Goal: Register for event/course

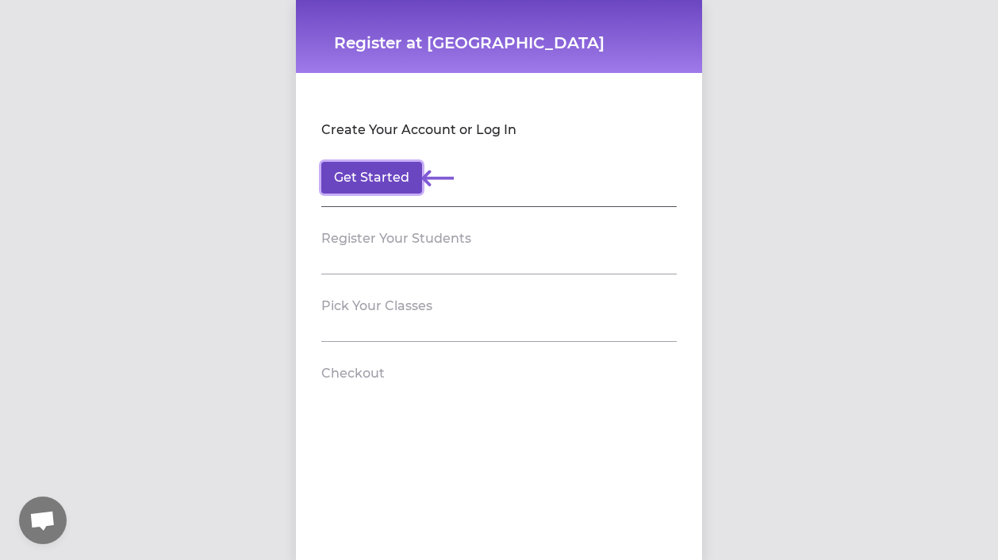
click at [398, 172] on button "Get Started" at bounding box center [371, 178] width 101 height 32
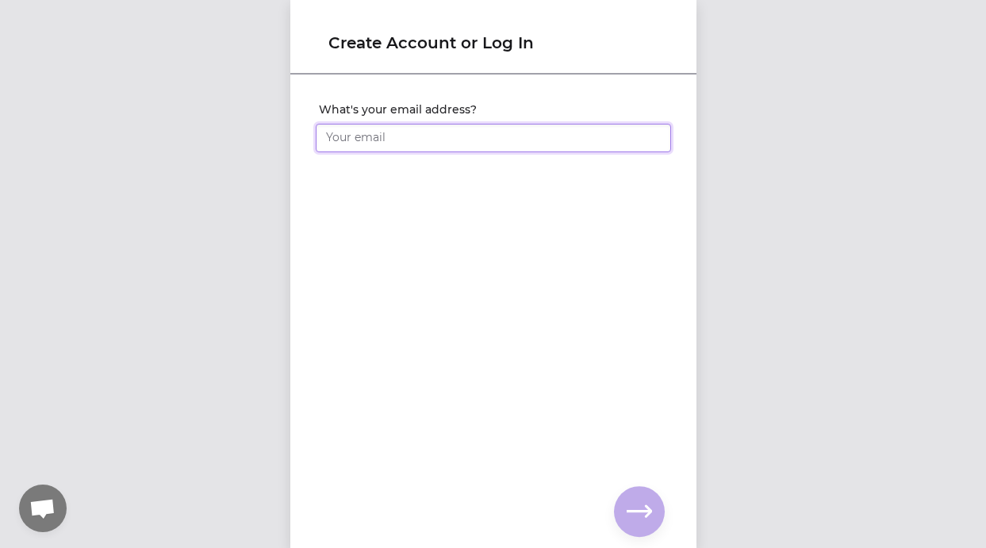
click at [426, 130] on input "What's your email address?" at bounding box center [493, 138] width 355 height 29
type input "[EMAIL_ADDRESS][DOMAIN_NAME]"
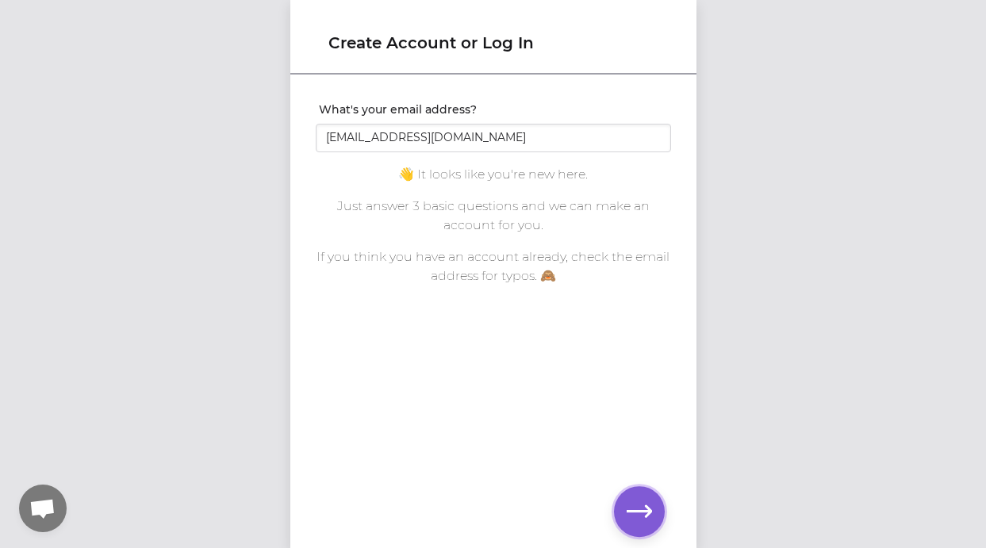
click at [624, 492] on button "button" at bounding box center [639, 511] width 51 height 51
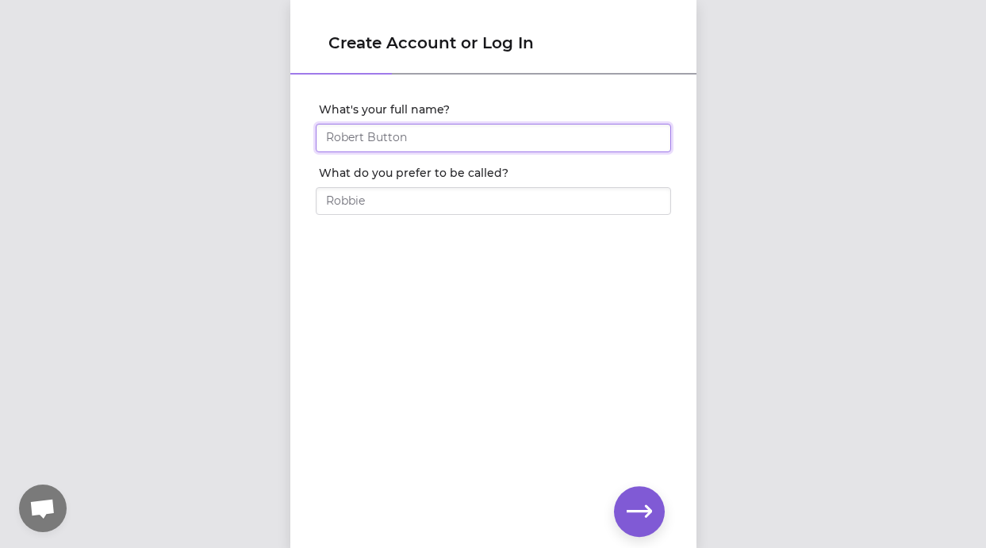
click at [479, 147] on input "What's your full name?" at bounding box center [493, 138] width 355 height 29
type input "[PERSON_NAME]"
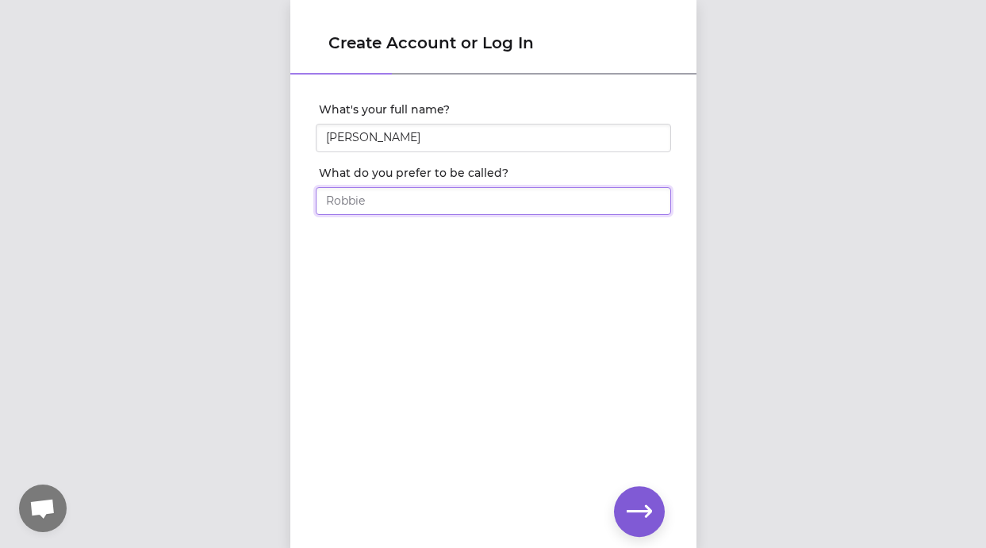
click at [445, 200] on input "What do you prefer to be called?" at bounding box center [493, 201] width 355 height 29
type input "[PERSON_NAME]"
click at [643, 512] on icon "button" at bounding box center [639, 511] width 25 height 12
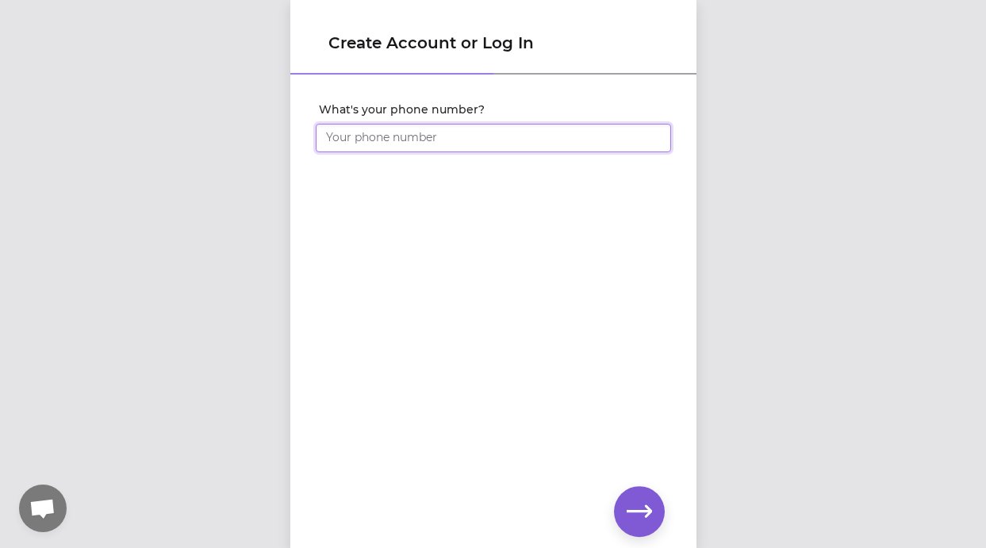
click at [540, 141] on input "What's your phone number?" at bounding box center [493, 138] width 355 height 29
type input "[PHONE_NUMBER]"
click at [637, 515] on icon "button" at bounding box center [639, 511] width 25 height 25
click at [639, 503] on icon "button" at bounding box center [639, 511] width 25 height 25
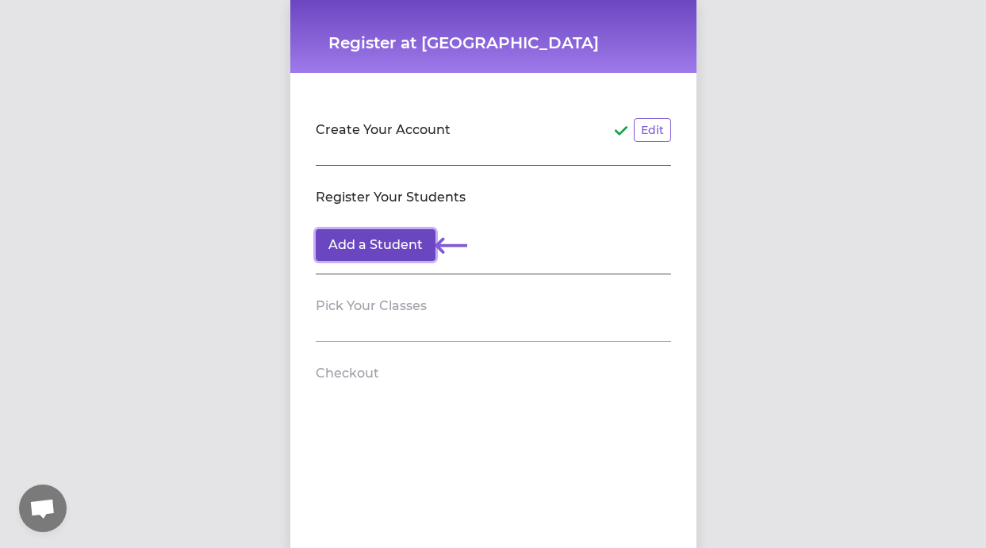
click at [423, 244] on button "Add a Student" at bounding box center [376, 245] width 120 height 32
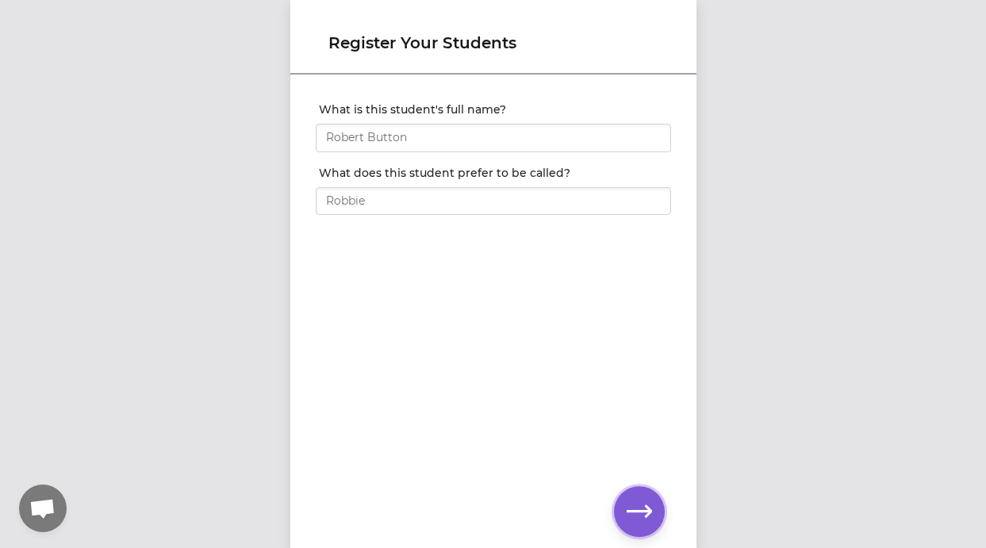
click at [627, 510] on icon "button" at bounding box center [639, 511] width 25 height 25
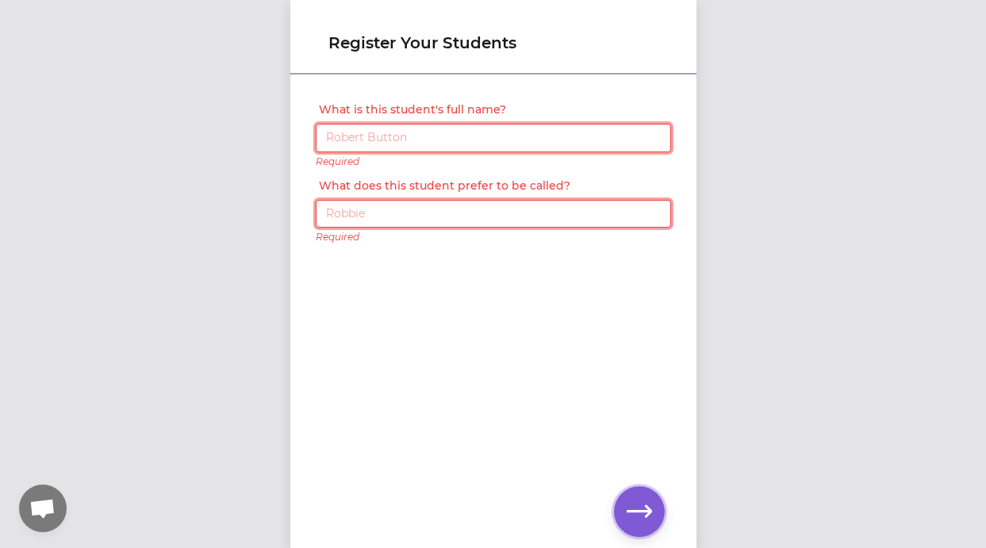
click at [628, 510] on icon "button" at bounding box center [639, 511] width 25 height 12
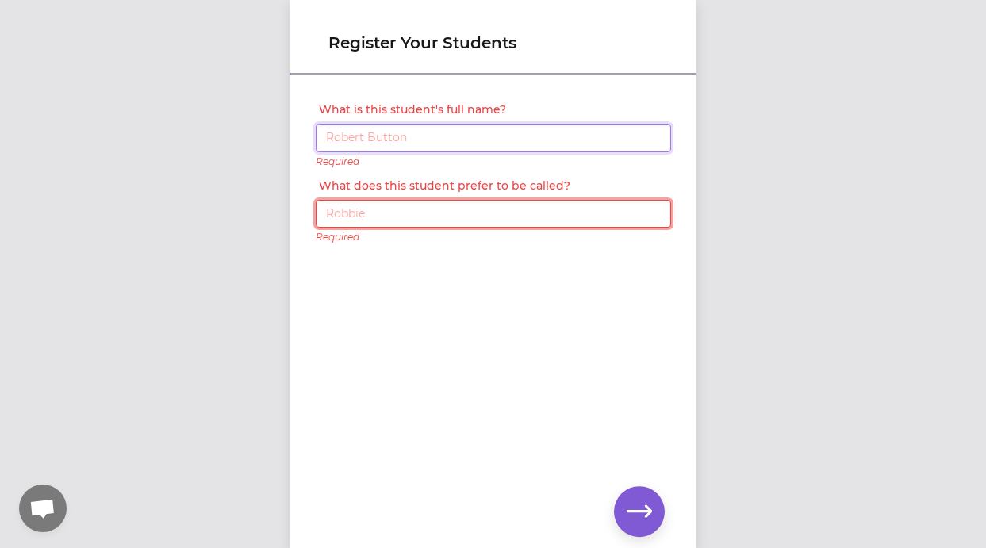
click at [513, 143] on input "What is this student's full name?" at bounding box center [493, 138] width 355 height 29
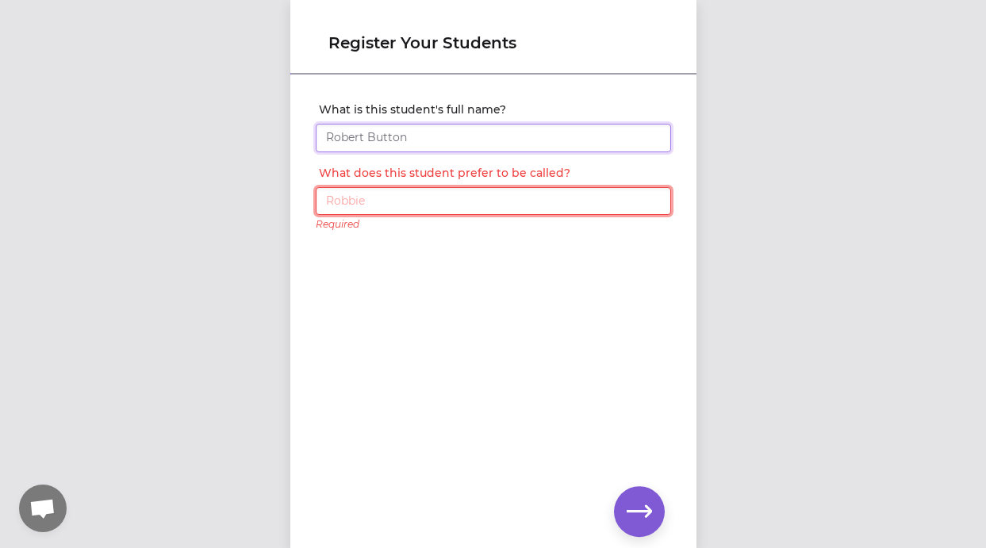
type input "[PERSON_NAME]"
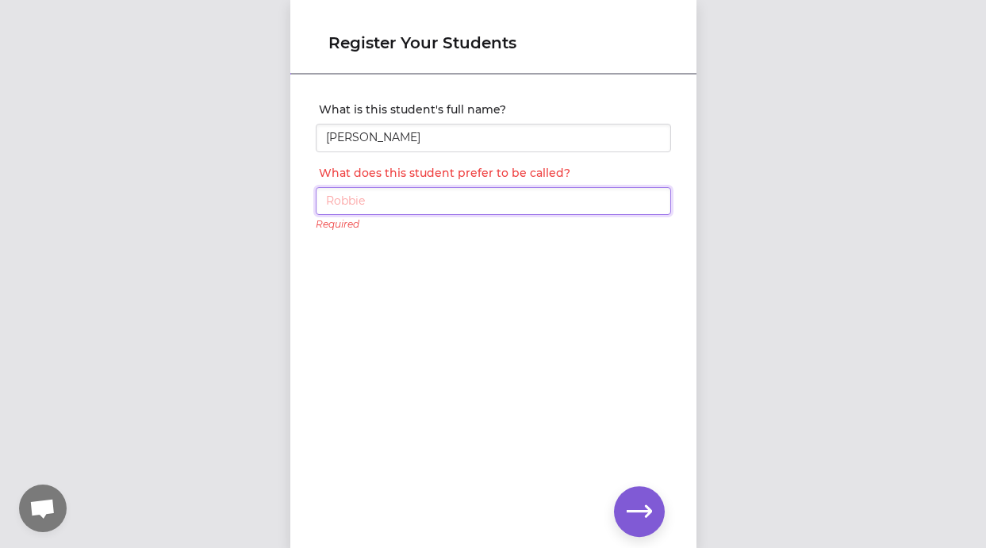
click at [444, 198] on input "What does this student prefer to be called?" at bounding box center [493, 201] width 355 height 29
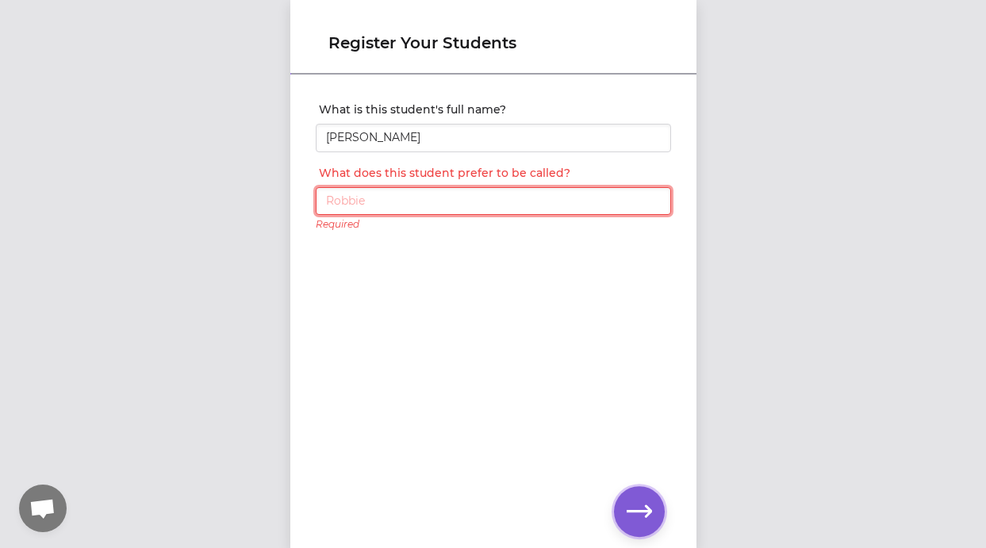
click at [638, 517] on icon "button" at bounding box center [639, 511] width 25 height 25
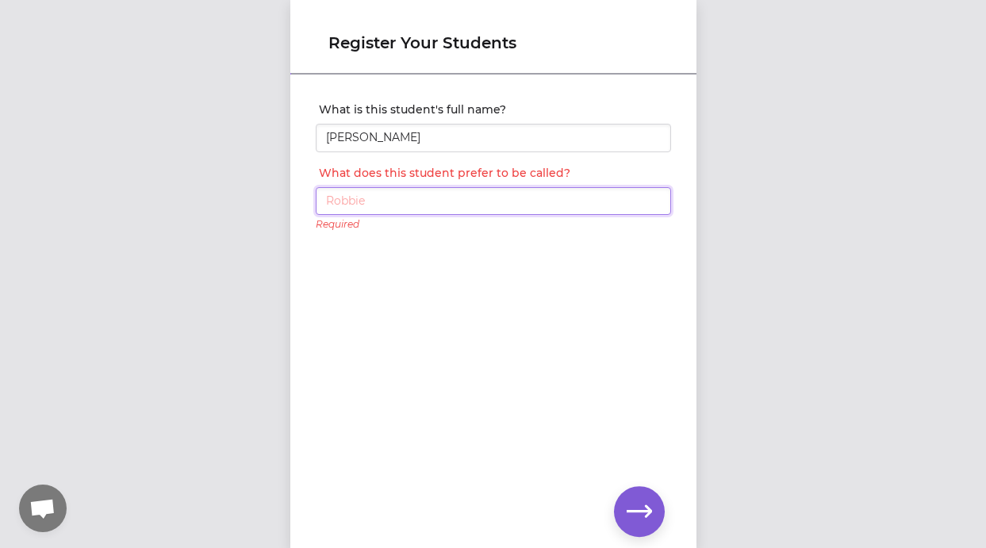
click at [539, 201] on input "What does this student prefer to be called?" at bounding box center [493, 201] width 355 height 29
type input "[PERSON_NAME]"
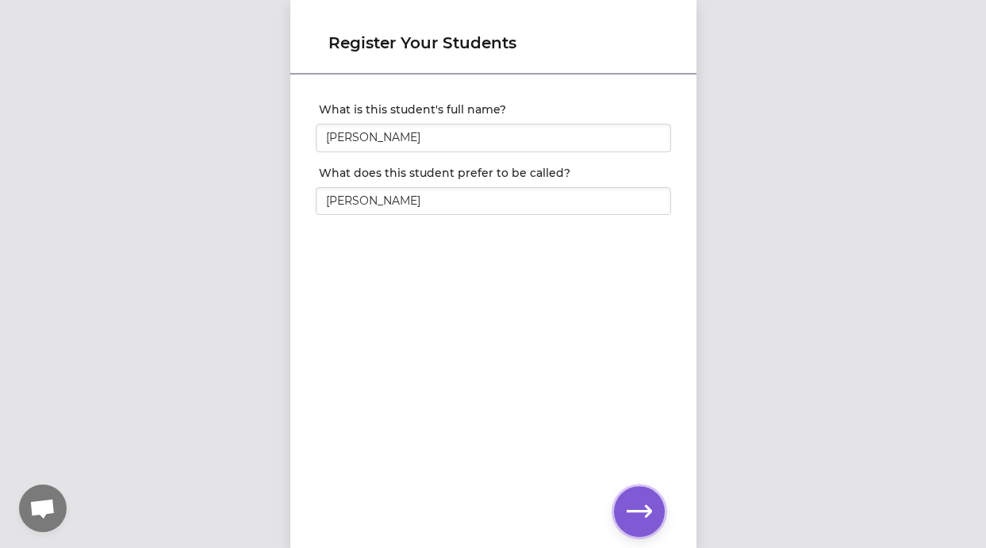
click at [649, 511] on icon "button" at bounding box center [639, 511] width 25 height 12
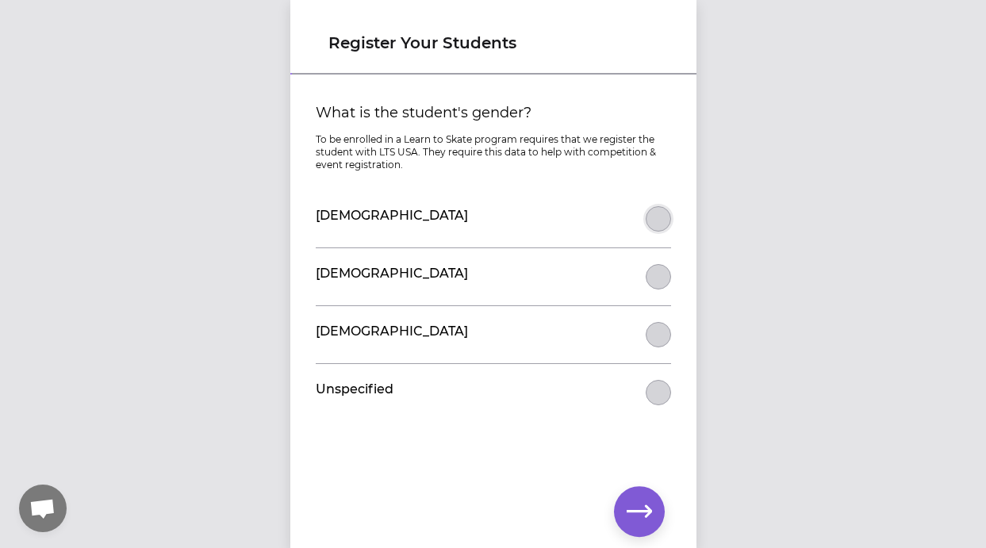
click at [656, 219] on button "What is the student's gender?" at bounding box center [658, 218] width 25 height 25
click at [630, 510] on icon "button" at bounding box center [639, 511] width 25 height 12
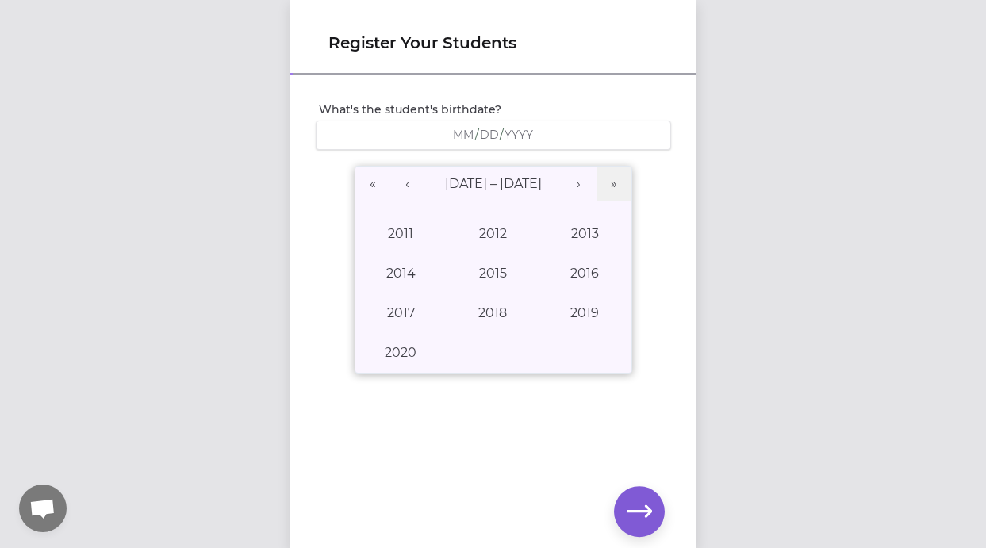
click at [536, 138] on div "/ /" at bounding box center [493, 135] width 335 height 15
click at [404, 192] on button "‹" at bounding box center [407, 184] width 35 height 35
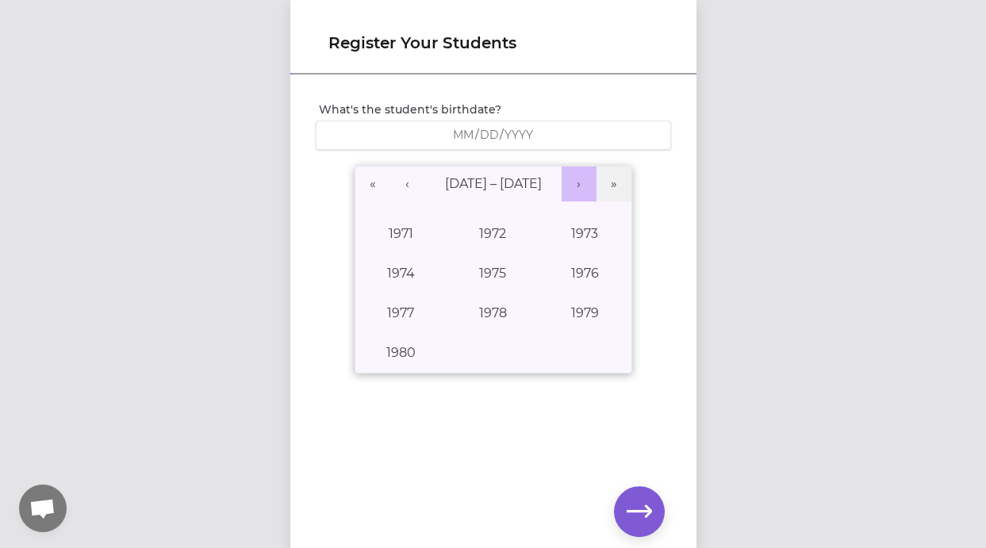
click at [579, 185] on button "›" at bounding box center [579, 184] width 35 height 35
click at [579, 186] on button "›" at bounding box center [579, 184] width 35 height 35
click at [403, 191] on button "‹" at bounding box center [407, 184] width 35 height 35
click at [554, 276] on button "1996" at bounding box center [585, 274] width 92 height 40
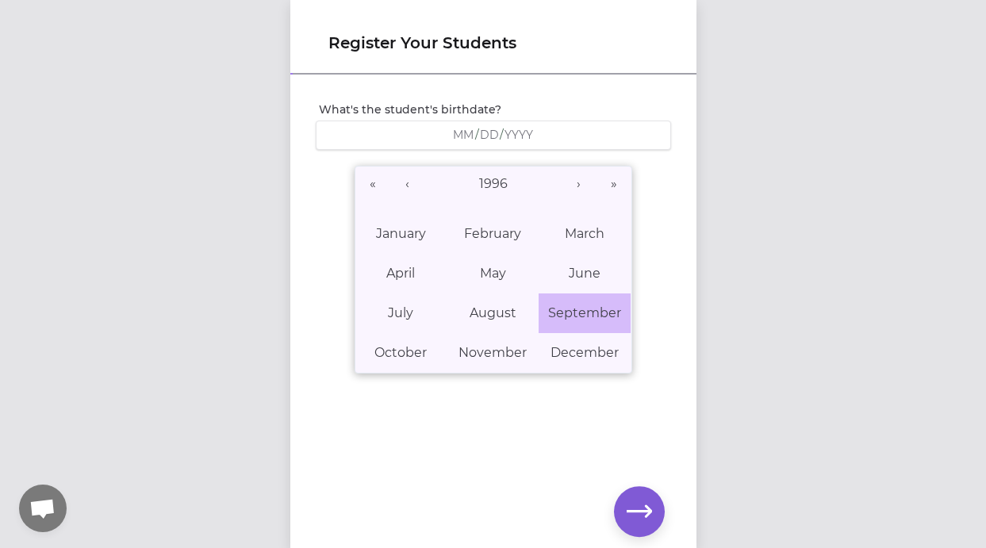
click at [572, 309] on abbr "September" at bounding box center [584, 312] width 73 height 15
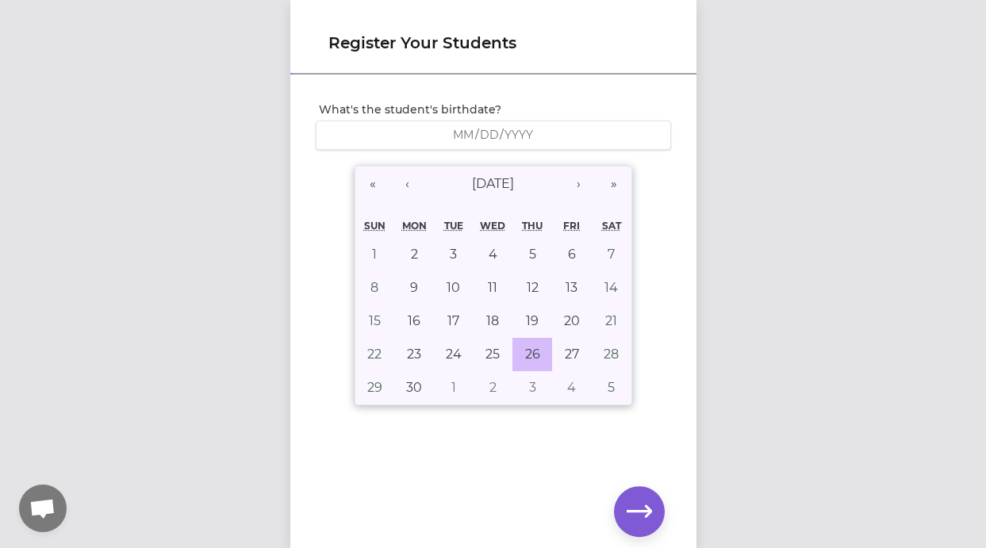
click at [525, 352] on abbr "26" at bounding box center [532, 354] width 15 height 15
type input "[DATE]"
type input "9"
type input "26"
type input "1996"
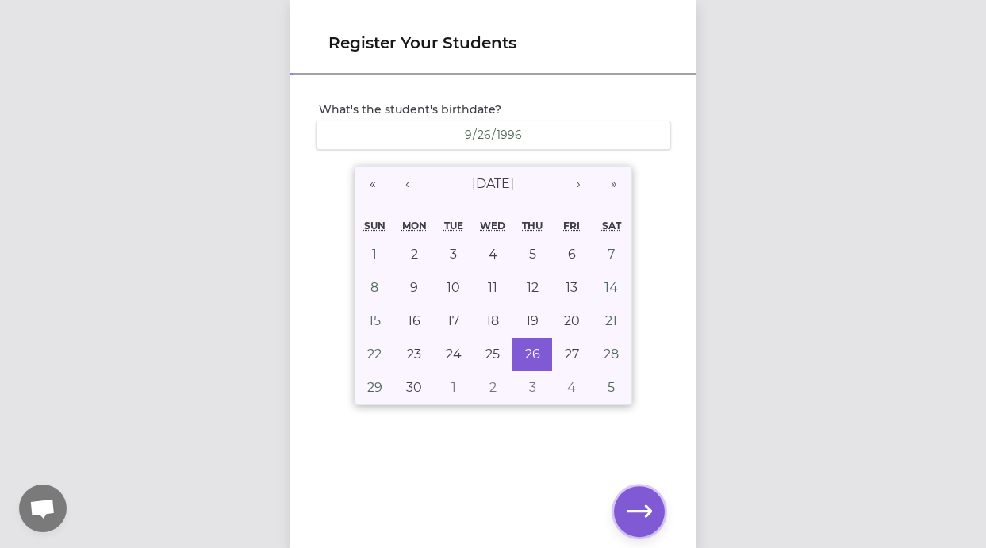
click at [636, 509] on icon "button" at bounding box center [639, 511] width 25 height 25
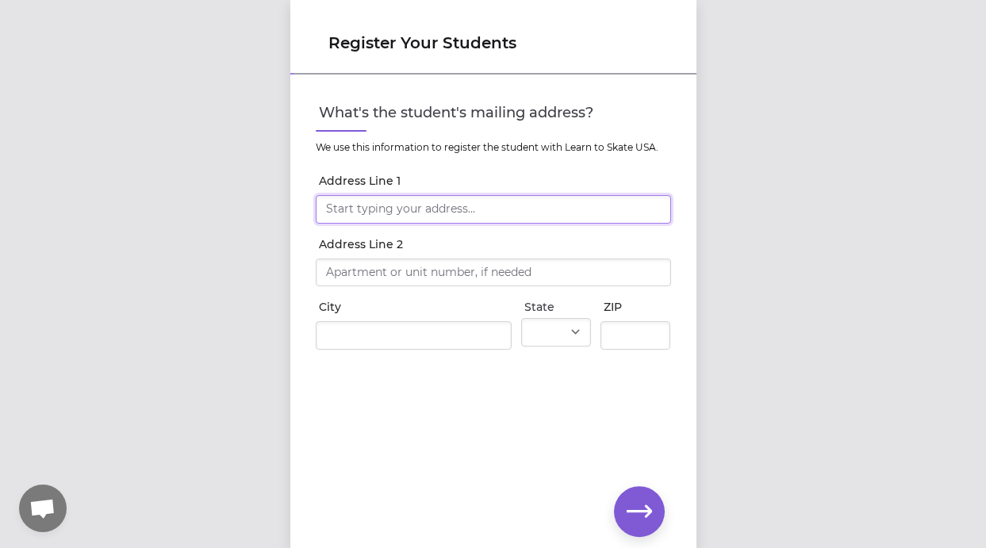
click at [562, 209] on input "Address Line 1" at bounding box center [493, 209] width 355 height 29
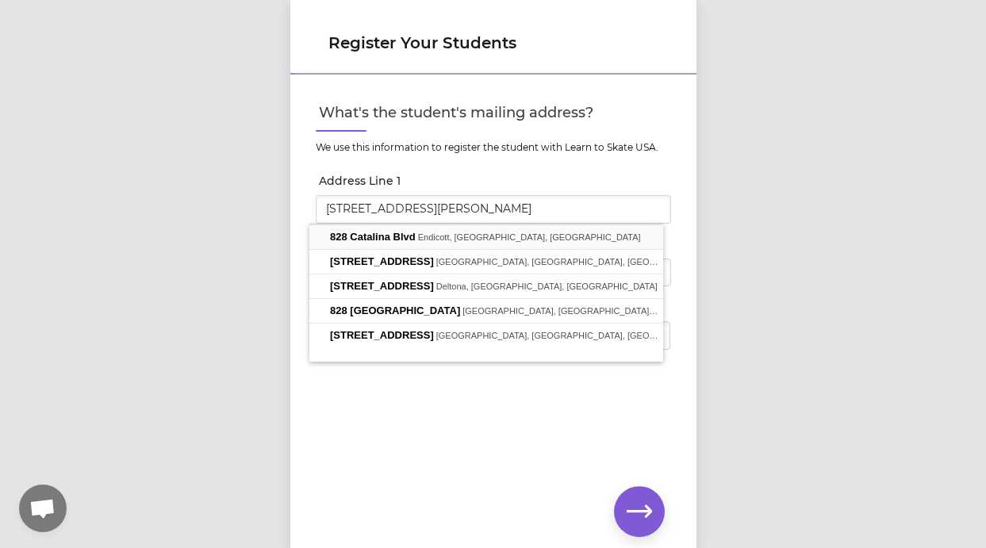
type input "[STREET_ADDRESS]"
type input "[PERSON_NAME]"
select select "NY"
type input "13760"
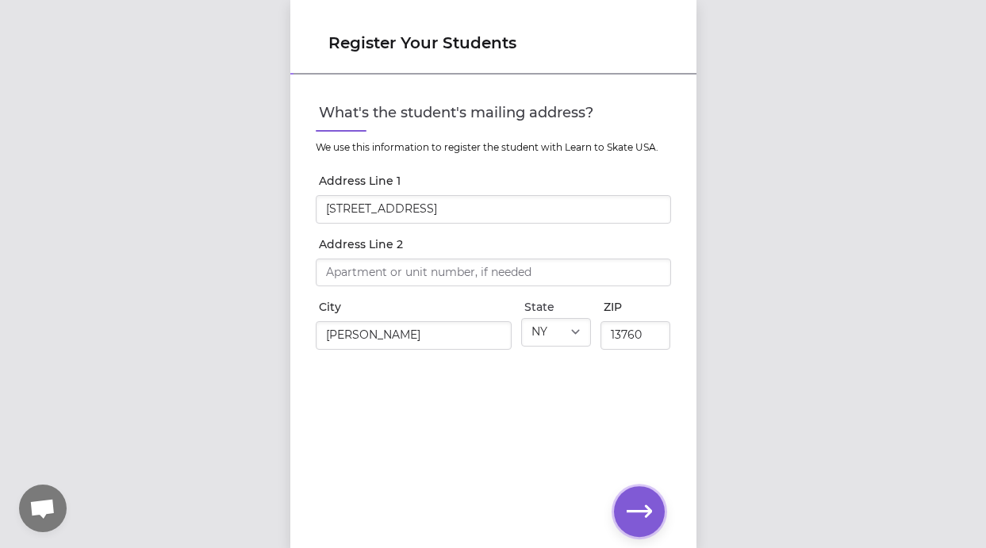
click at [617, 497] on button "button" at bounding box center [639, 511] width 51 height 51
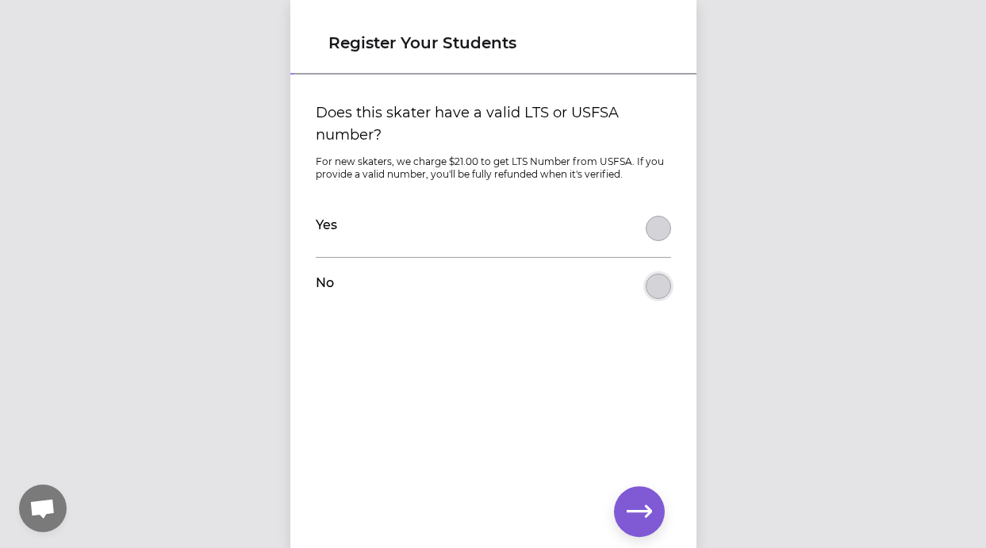
click at [653, 241] on button "Does this skater have a valid LTS or USFSA number?" at bounding box center [658, 228] width 25 height 25
click at [635, 507] on icon "button" at bounding box center [639, 511] width 25 height 25
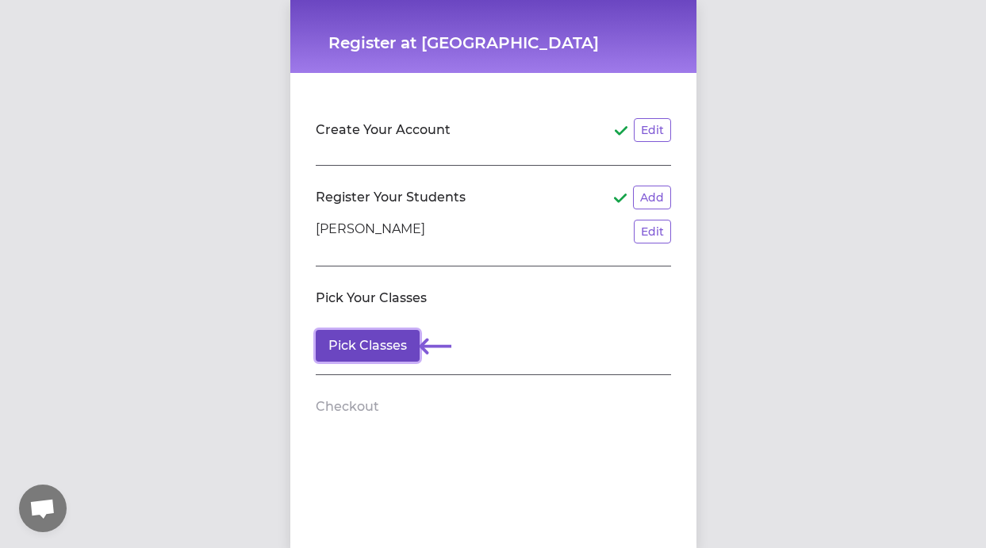
click at [395, 339] on button "Pick Classes" at bounding box center [368, 346] width 104 height 32
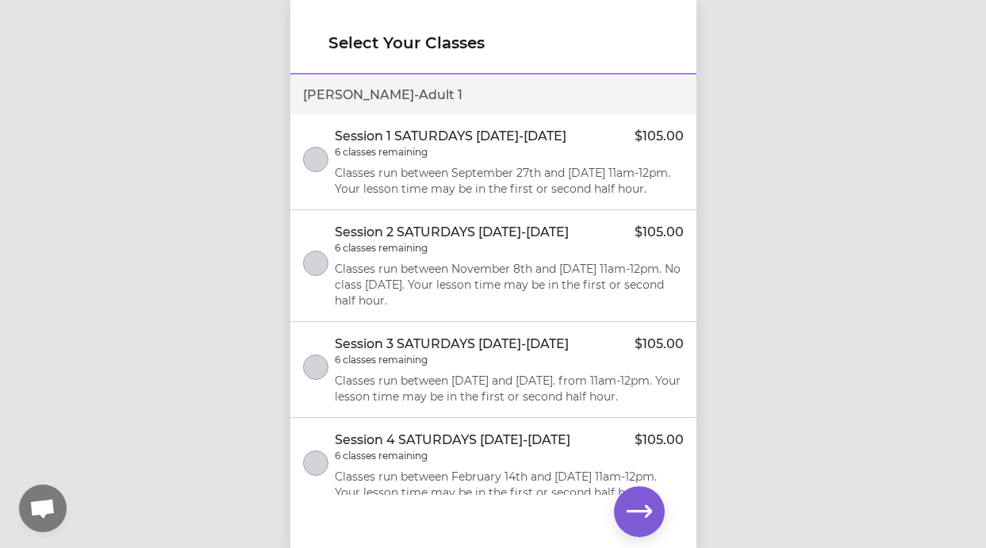
click at [535, 175] on p "Classes run between September 27th and [DATE] 11am-12pm. Your lesson time may b…" at bounding box center [509, 181] width 349 height 32
click at [643, 508] on icon "button" at bounding box center [639, 511] width 25 height 25
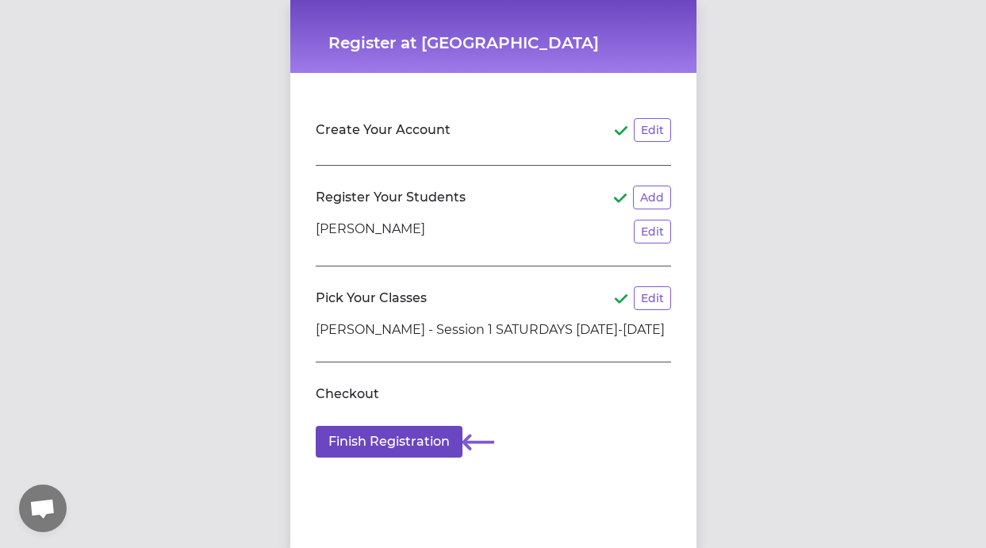
scroll to position [12, 0]
click at [439, 436] on button "Finish Registration" at bounding box center [389, 442] width 147 height 32
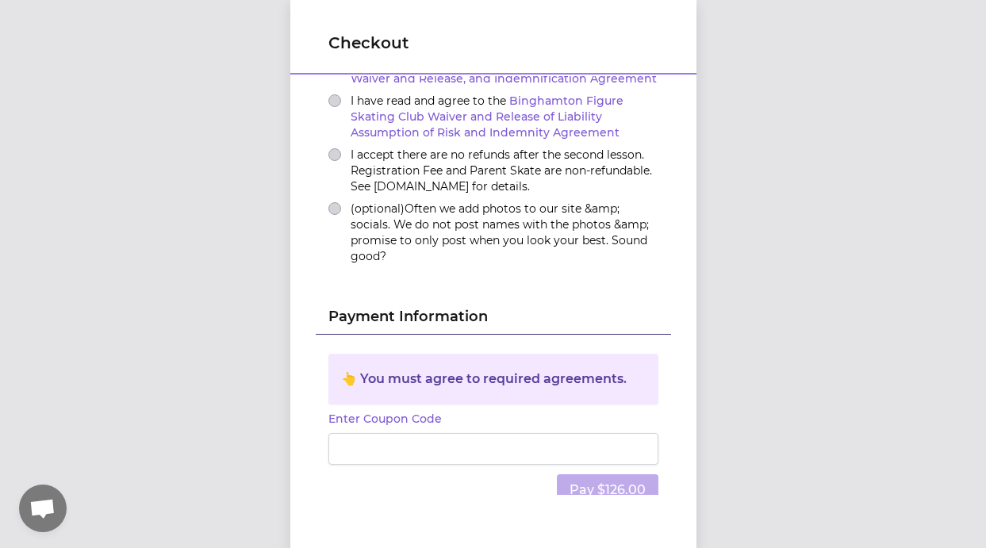
scroll to position [327, 0]
